Goal: Check status: Check status

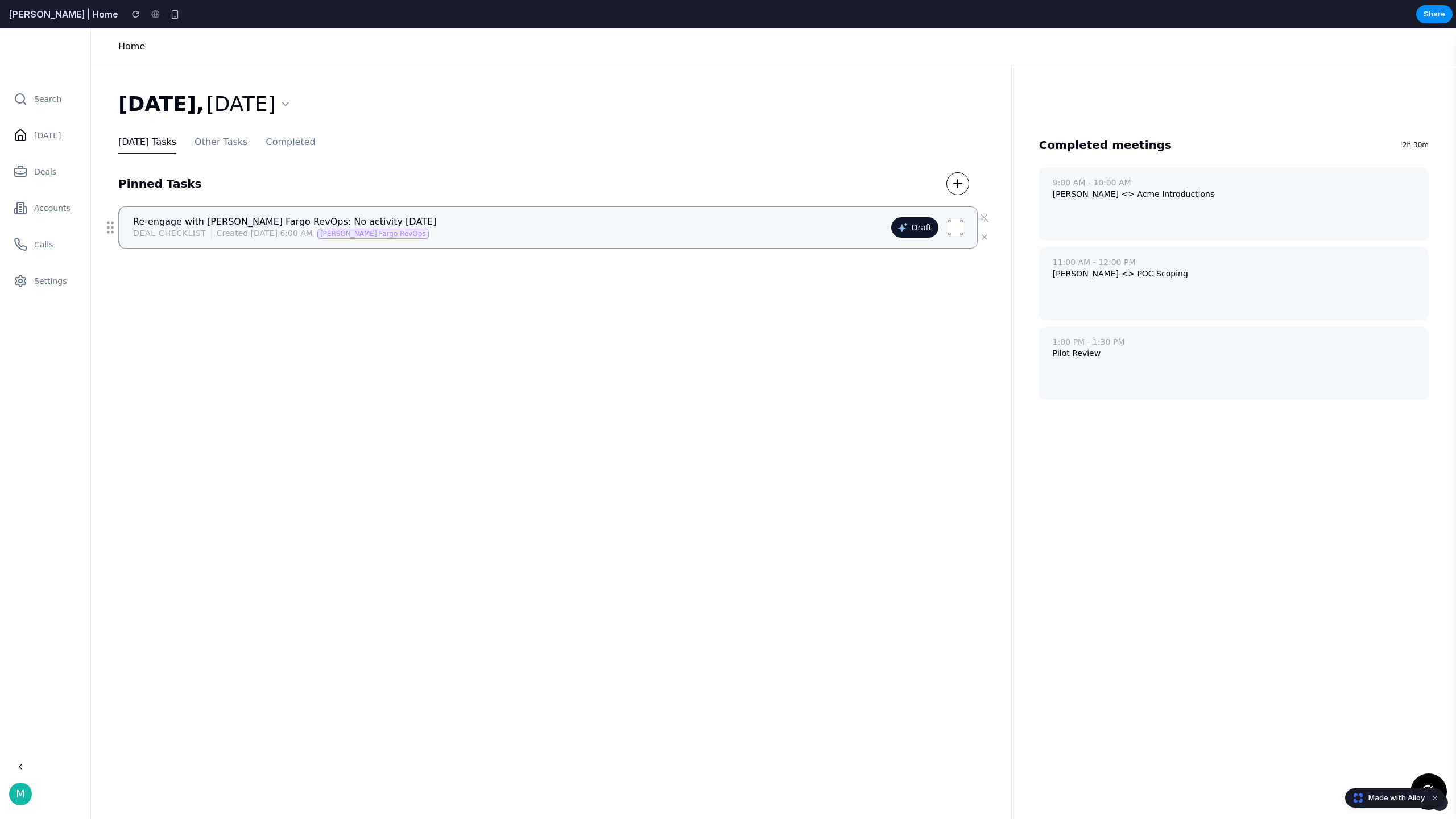
click at [856, 232] on div "Deal checklist Created May 11, 6:00 AM Wells Fargo RevOps" at bounding box center [507, 233] width 749 height 11
click at [193, 473] on div "Monday, Aug 25 Today's Tasks Other Tasks Completed Pinned Tasks Re-engage with …" at bounding box center [556, 487] width 877 height 791
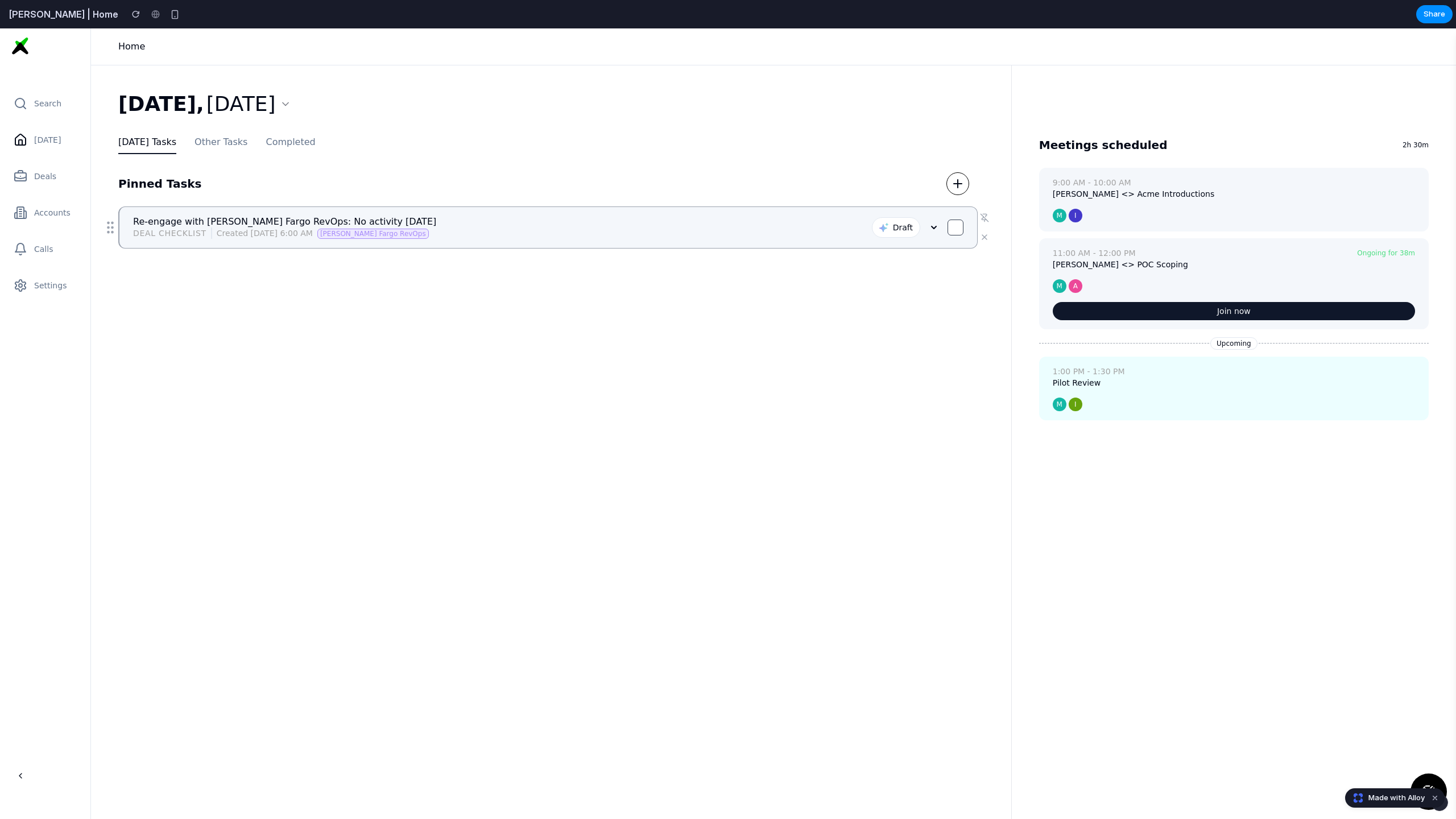
click at [933, 226] on icon at bounding box center [933, 227] width 9 height 9
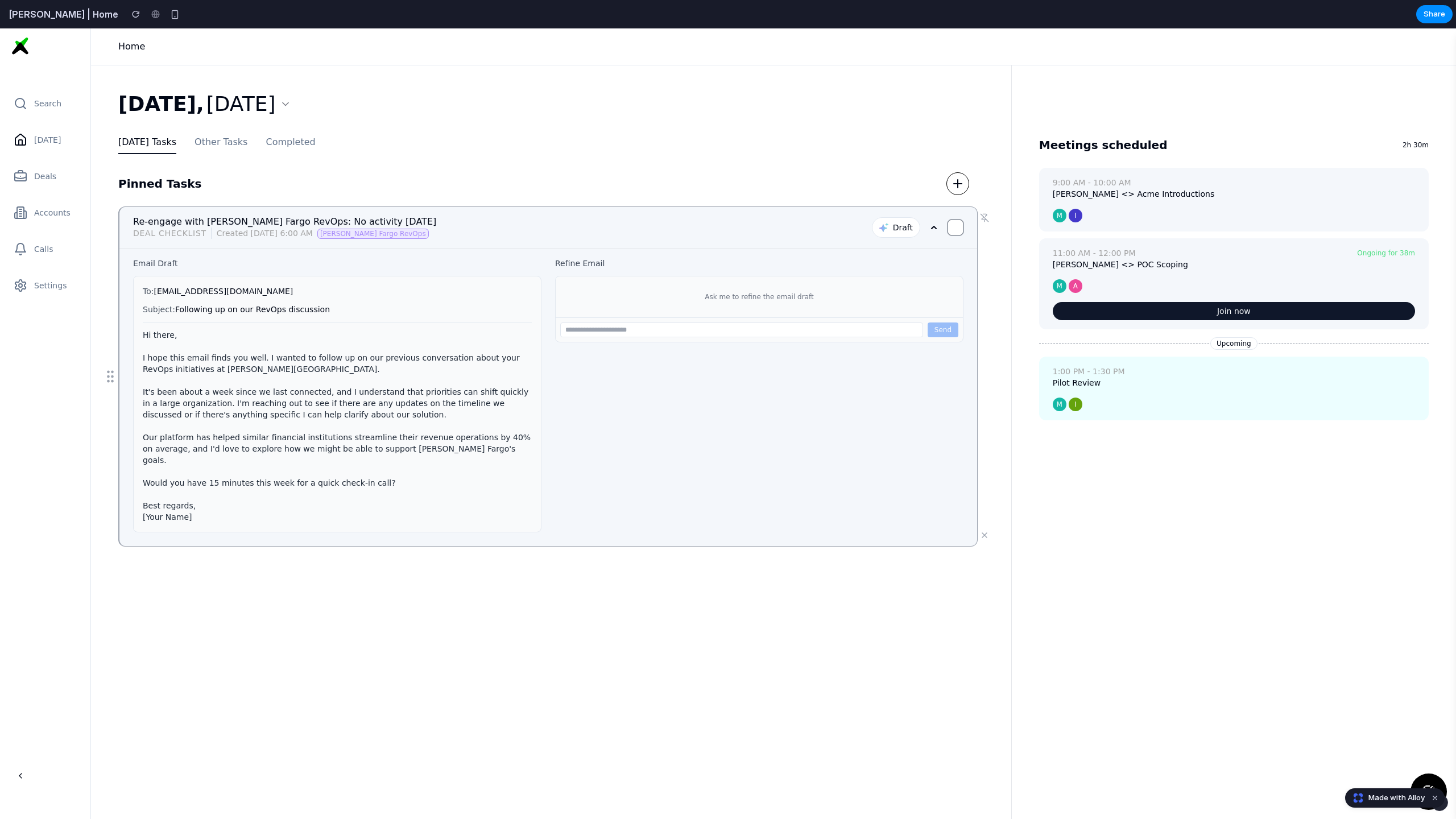
click at [933, 226] on icon at bounding box center [933, 227] width 5 height 2
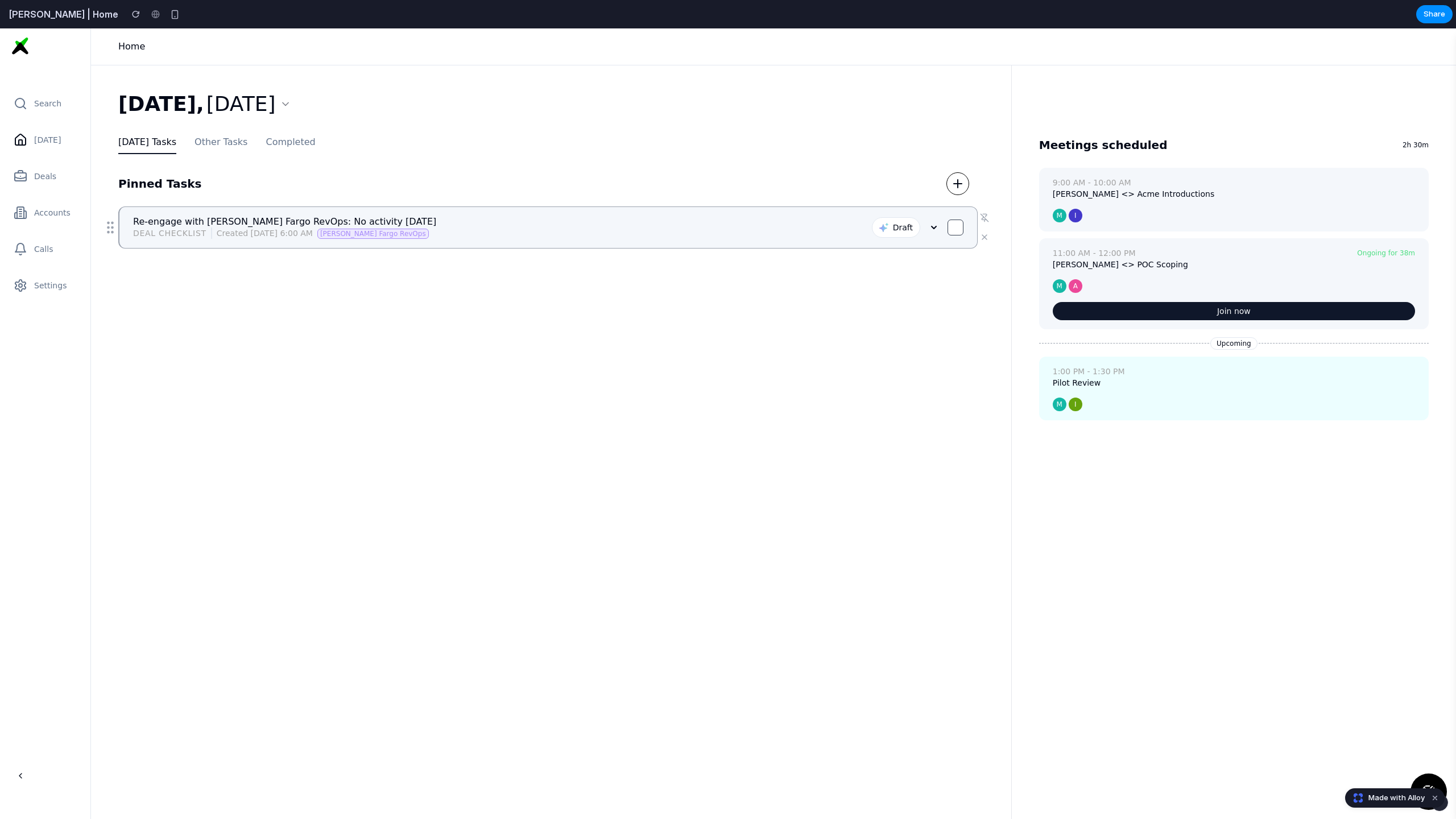
click at [934, 225] on icon at bounding box center [933, 227] width 9 height 9
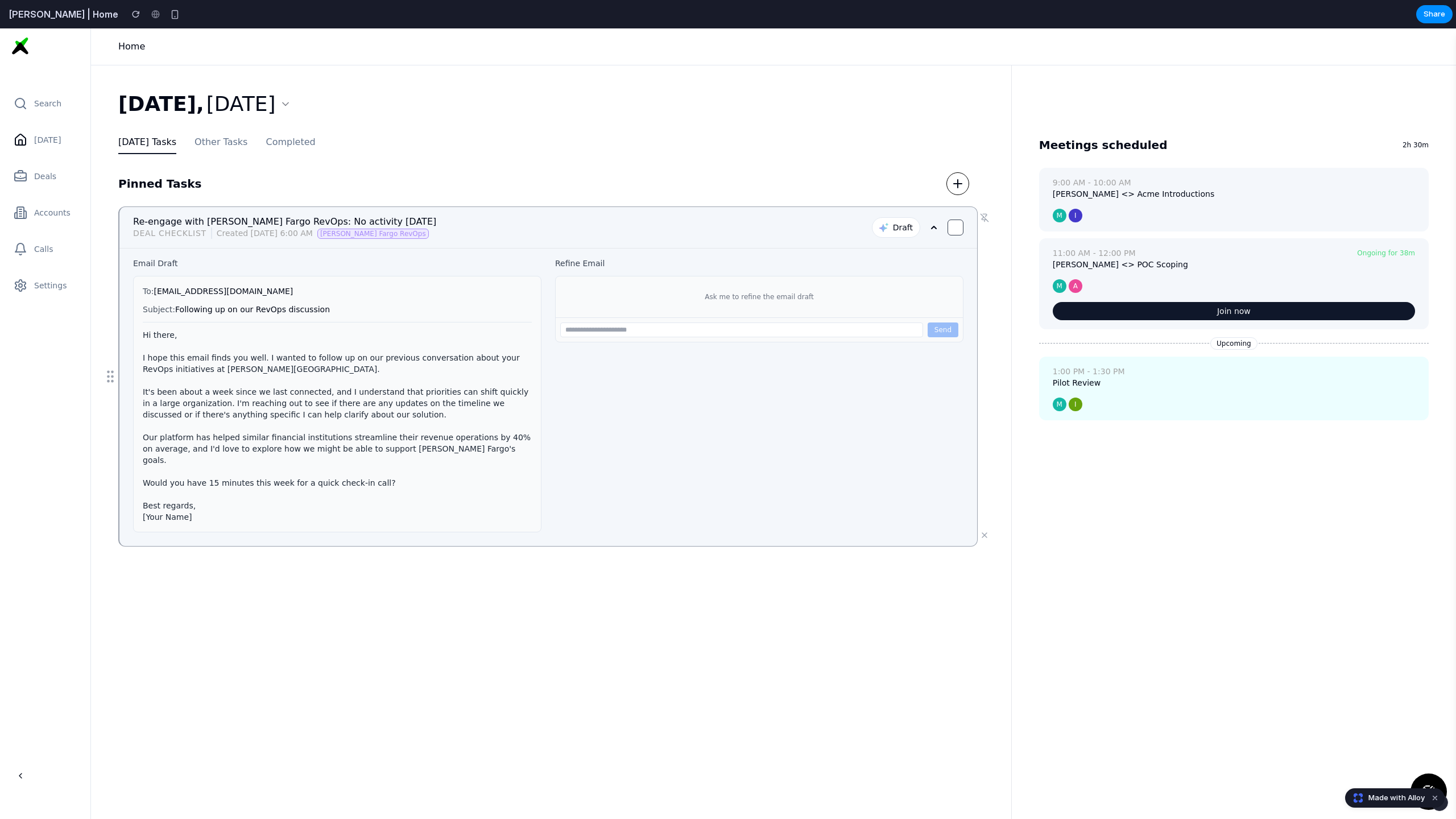
click at [934, 225] on icon at bounding box center [933, 227] width 9 height 9
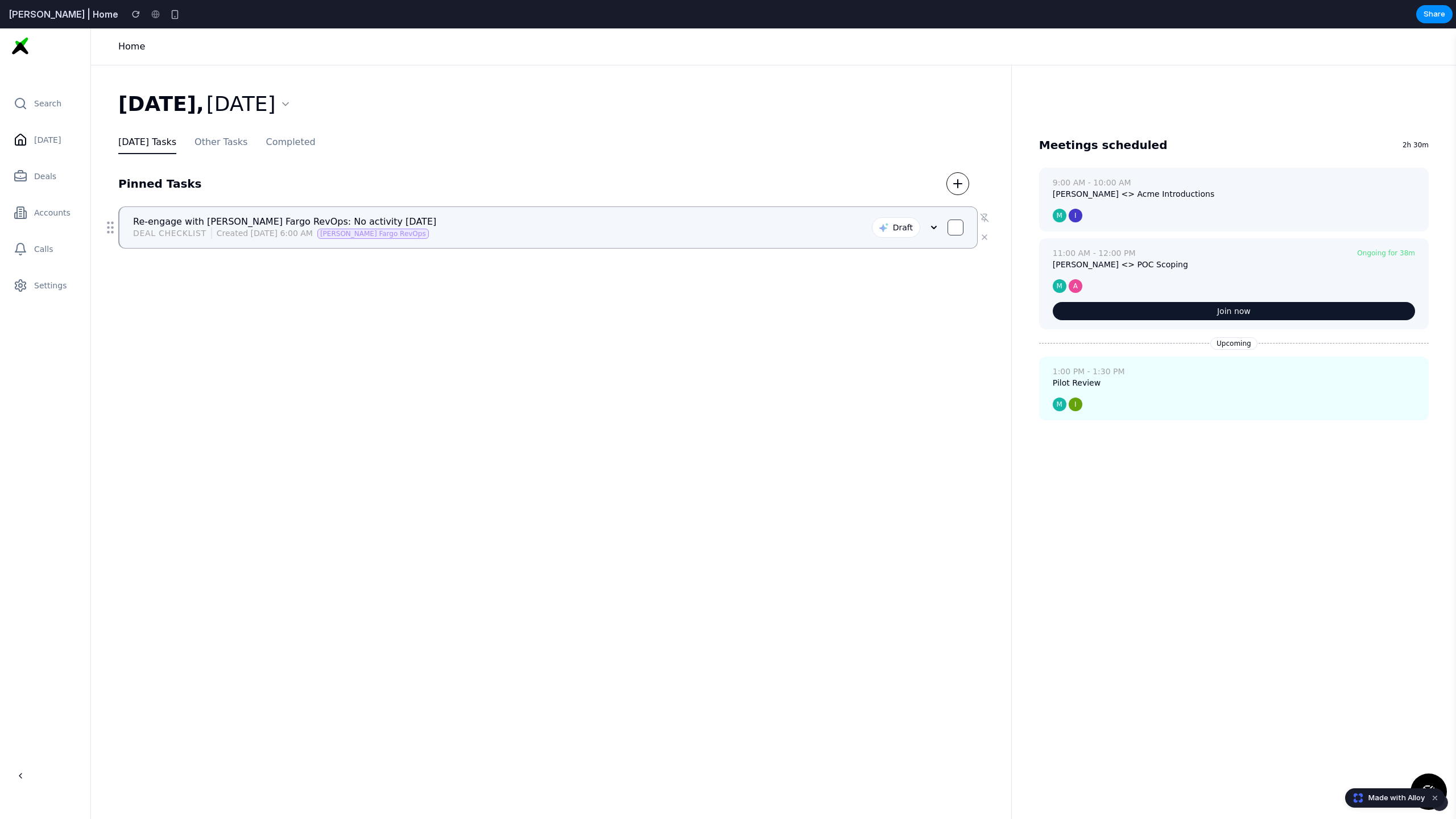
click at [934, 225] on icon at bounding box center [933, 227] width 9 height 9
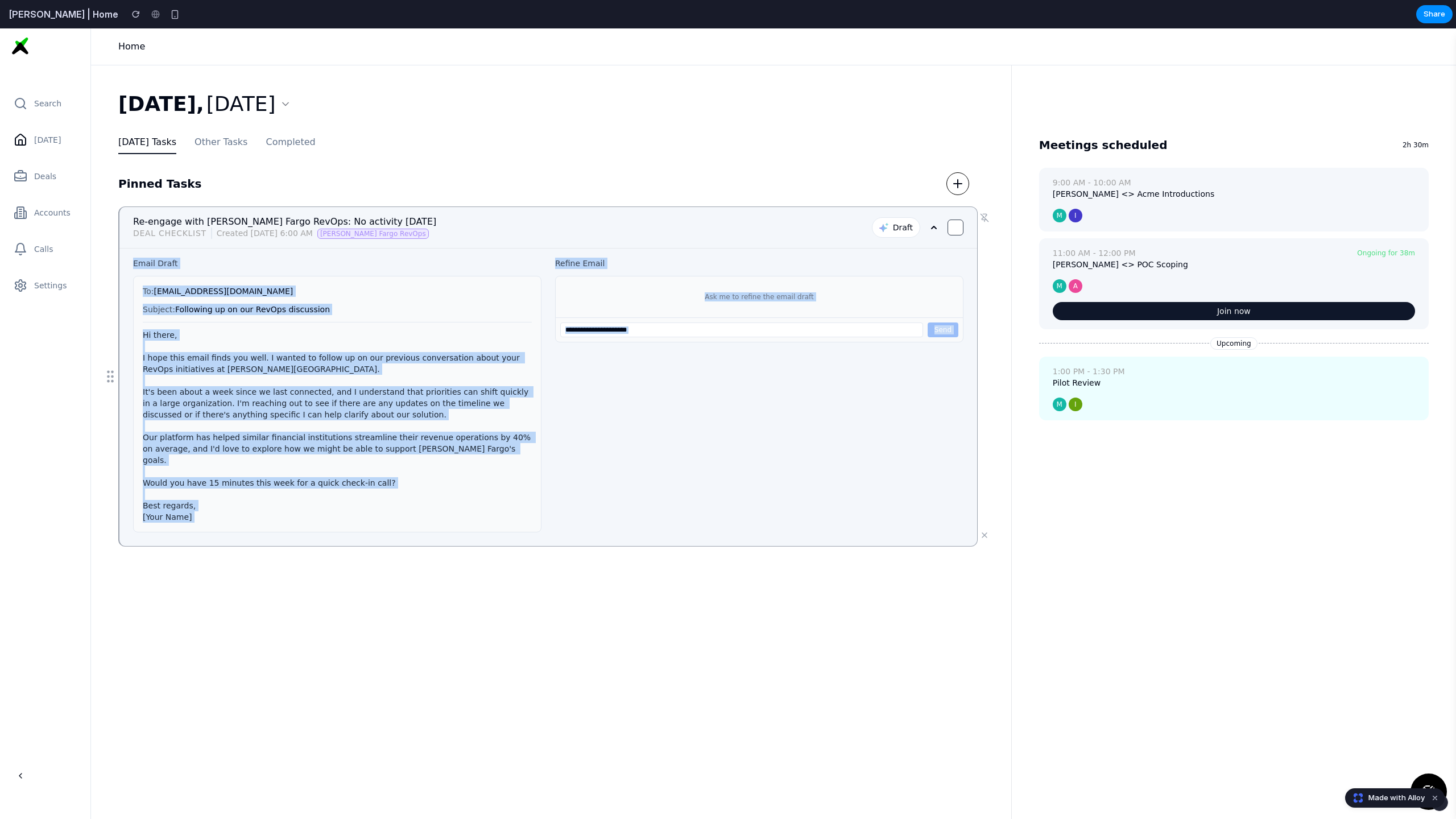
click at [975, 351] on div "Email Draft To: [EMAIL_ADDRESS][DOMAIN_NAME] Subject: Following up on our RevOp…" at bounding box center [548, 396] width 858 height 298
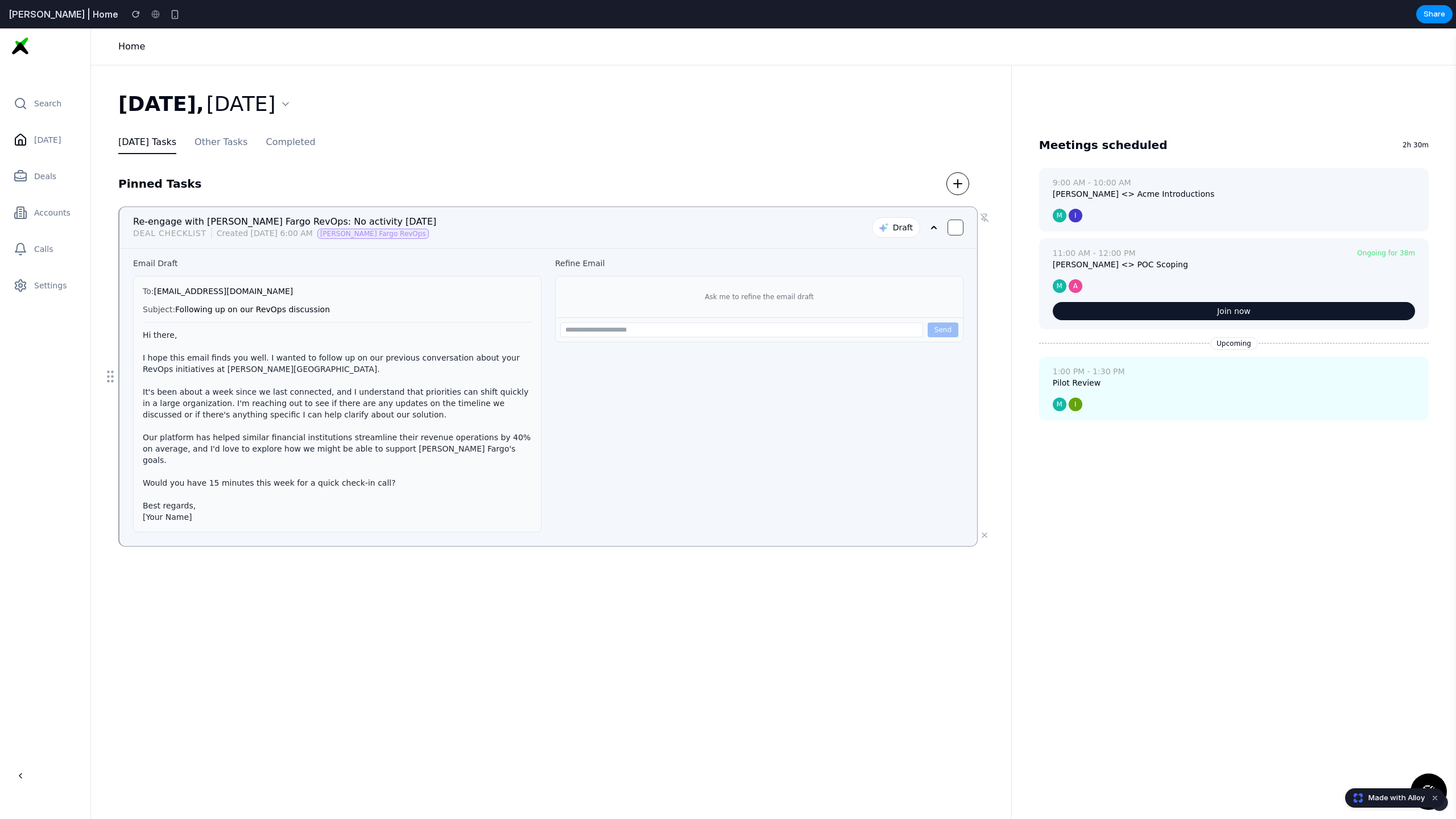
click at [935, 226] on icon at bounding box center [933, 227] width 9 height 9
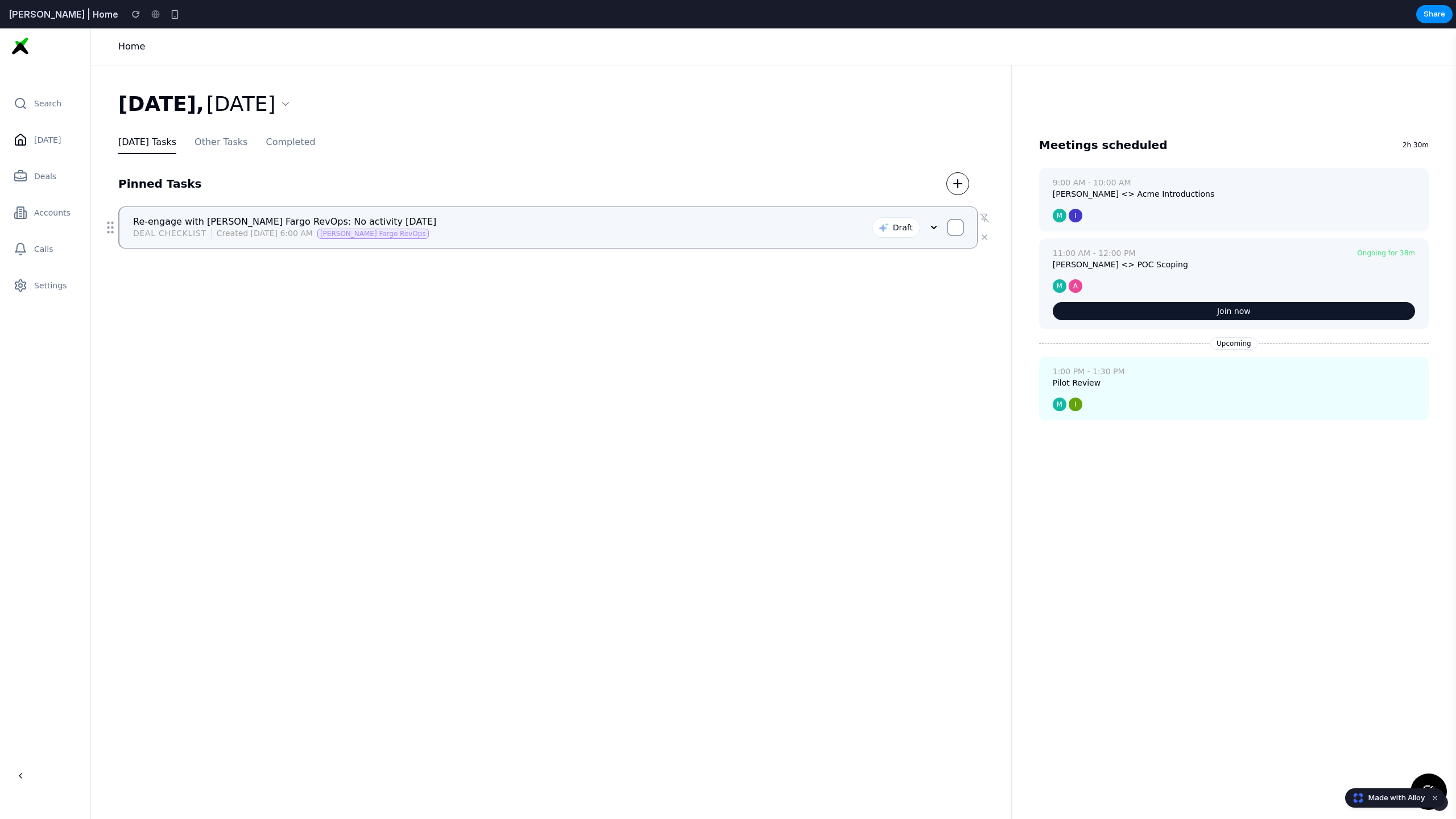
click at [932, 226] on icon at bounding box center [933, 227] width 5 height 2
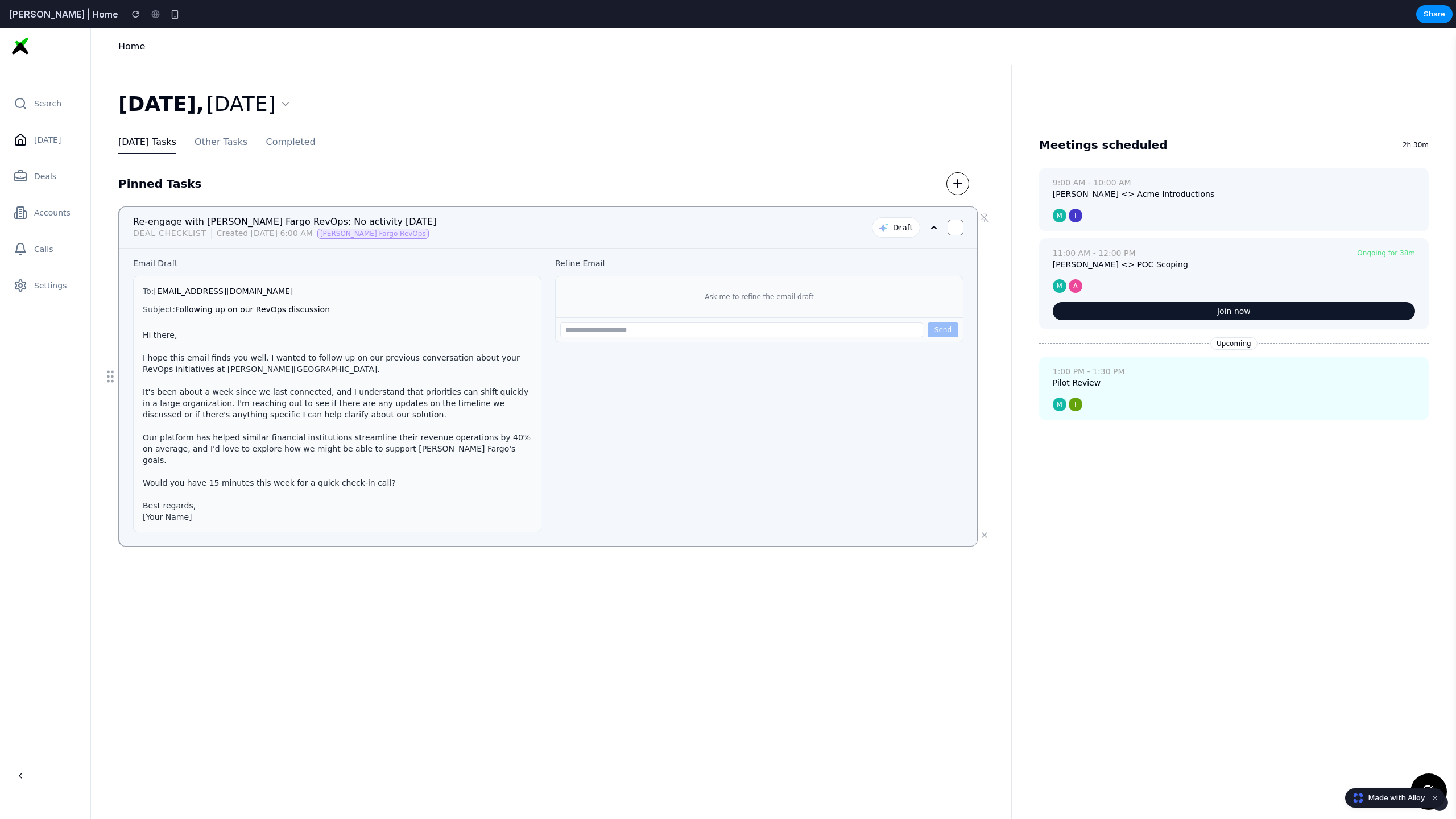
click at [932, 226] on icon at bounding box center [933, 227] width 9 height 9
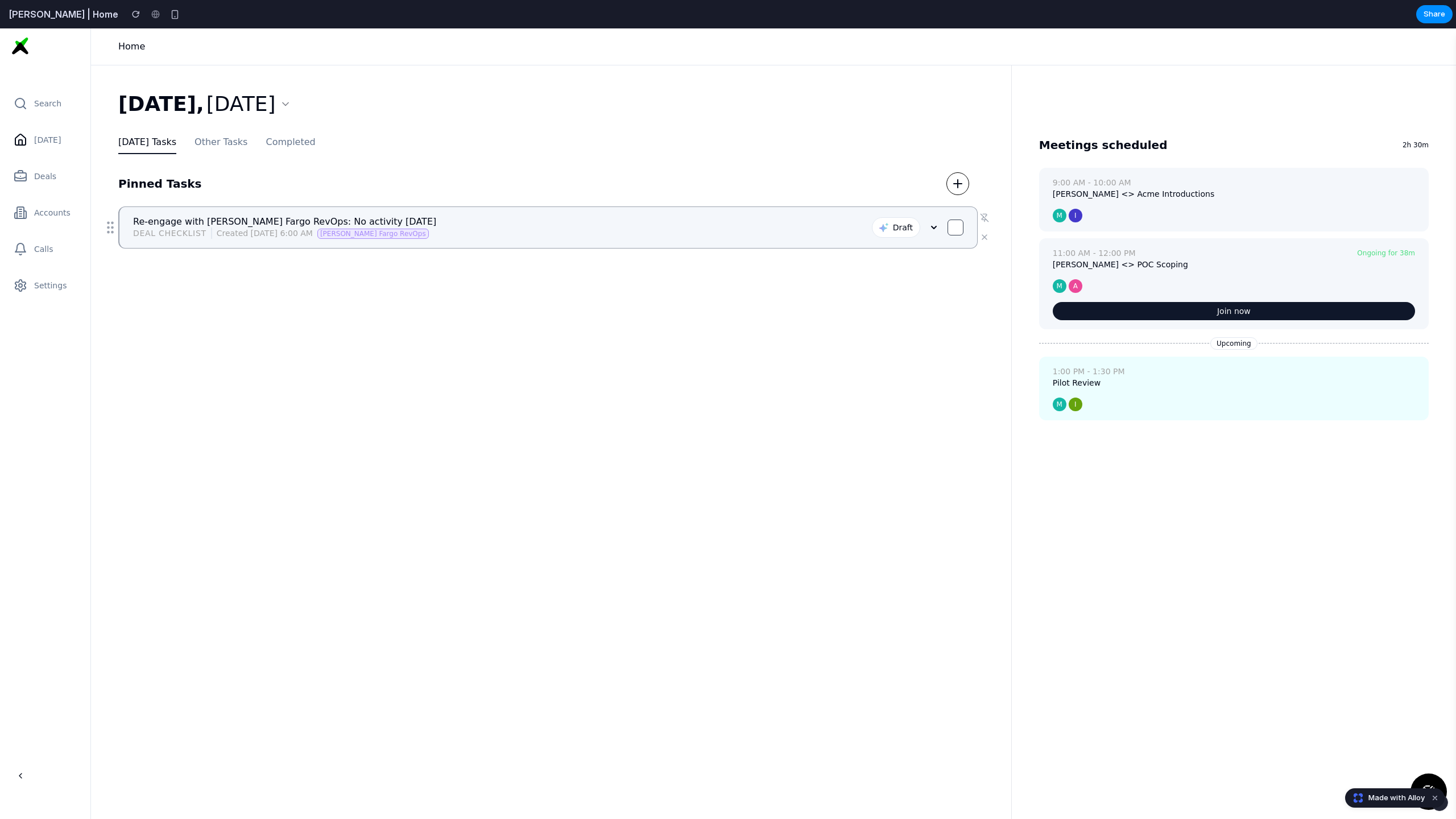
click at [932, 226] on icon at bounding box center [933, 227] width 5 height 2
